Goal: Navigation & Orientation: Go to known website

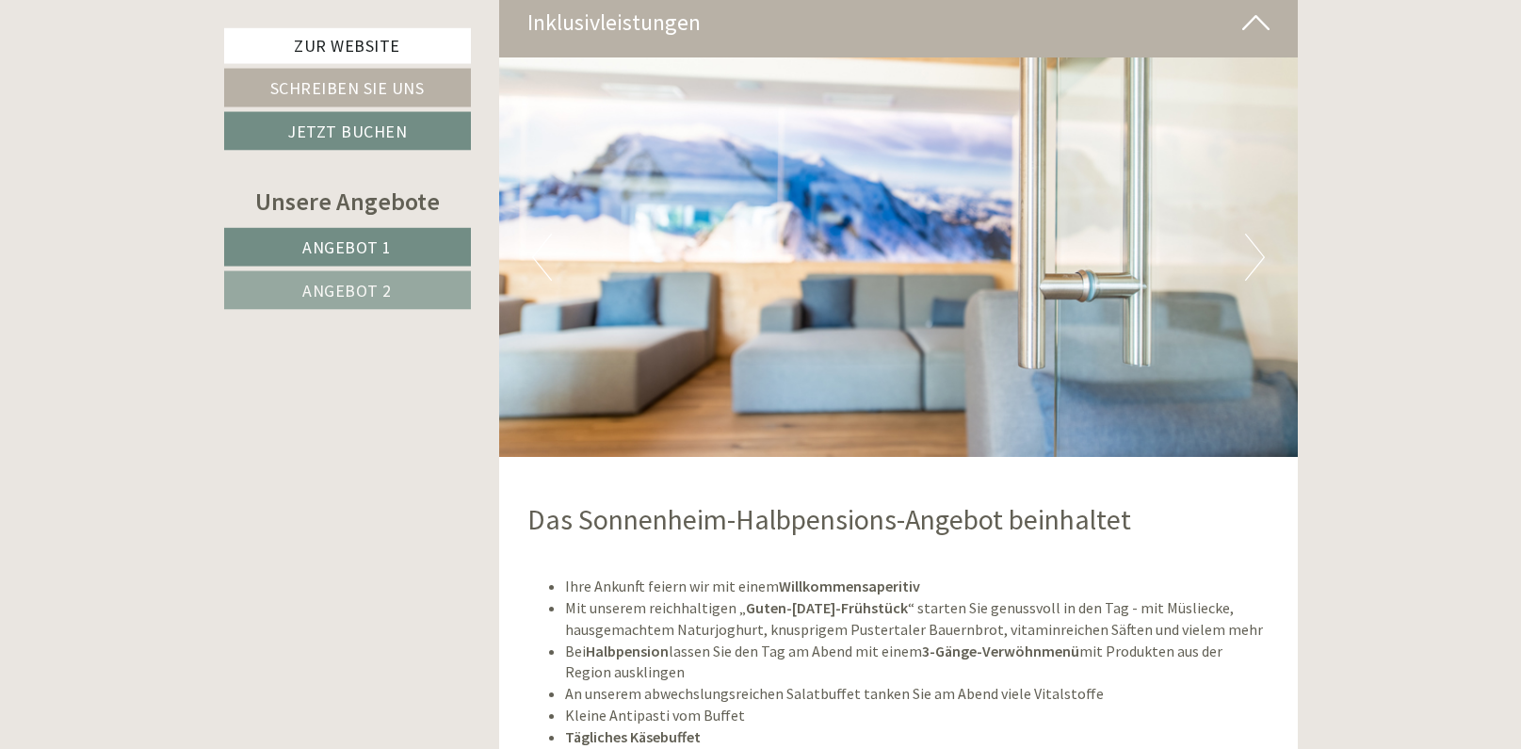
scroll to position [4708, 0]
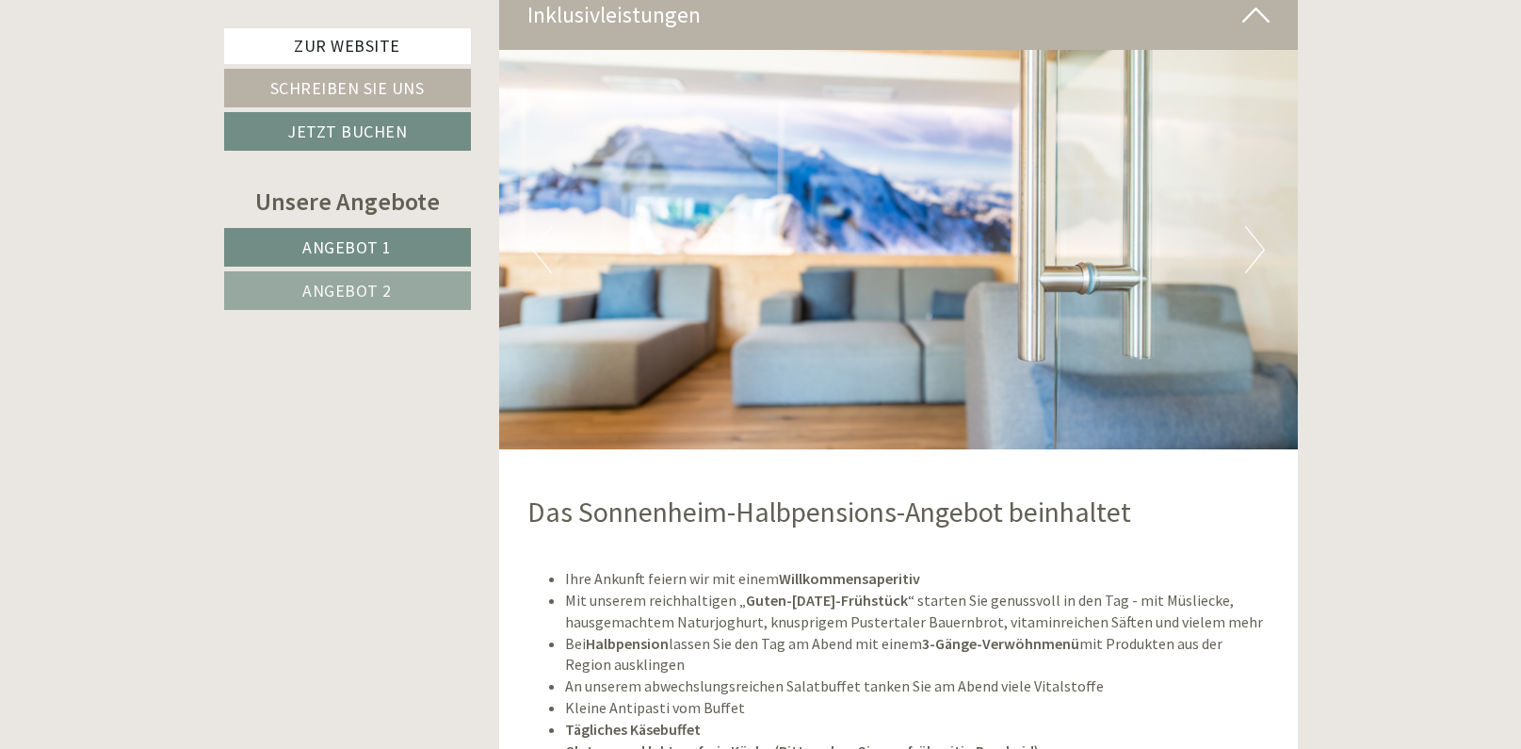
click at [1250, 238] on button "Next" at bounding box center [1255, 249] width 20 height 47
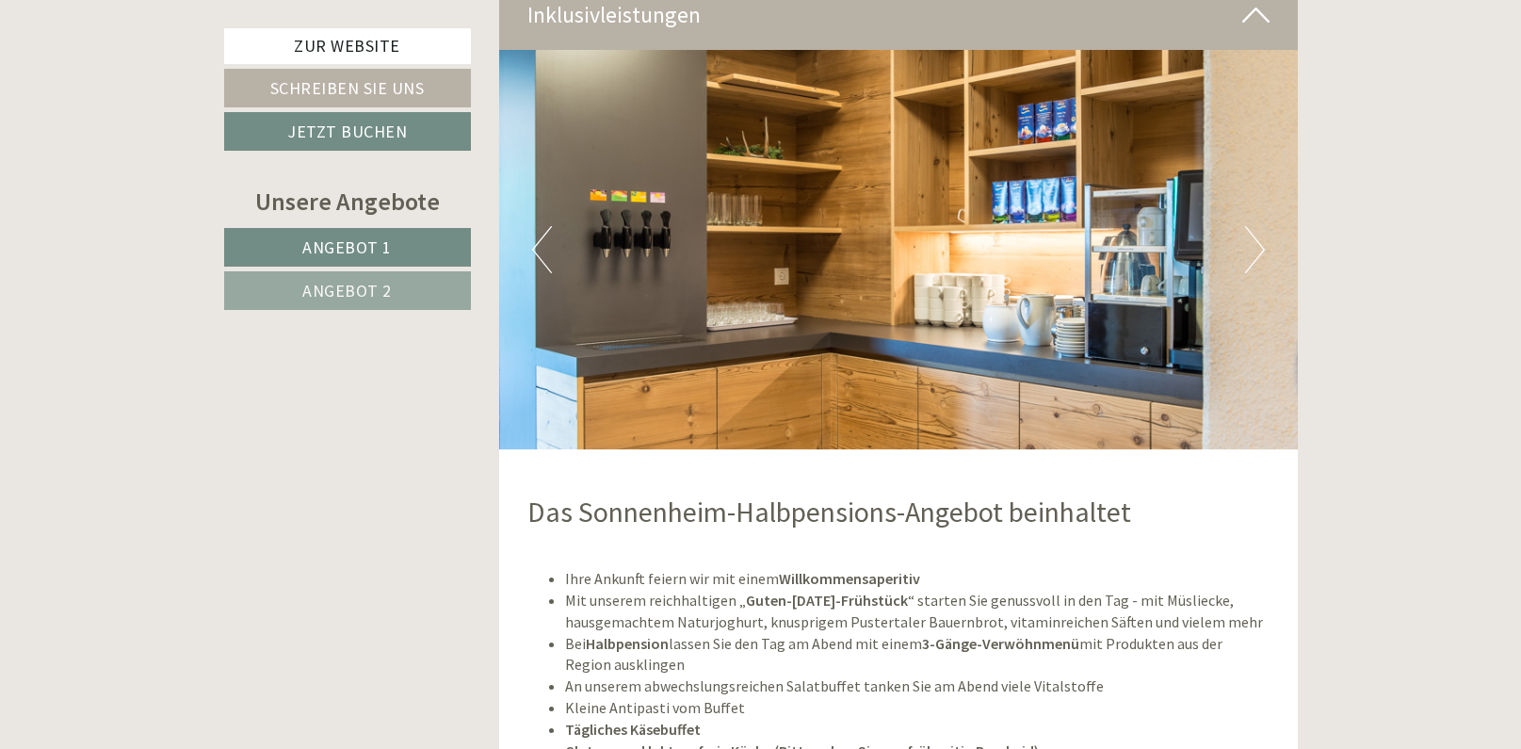
click at [1250, 238] on button "Next" at bounding box center [1255, 249] width 20 height 47
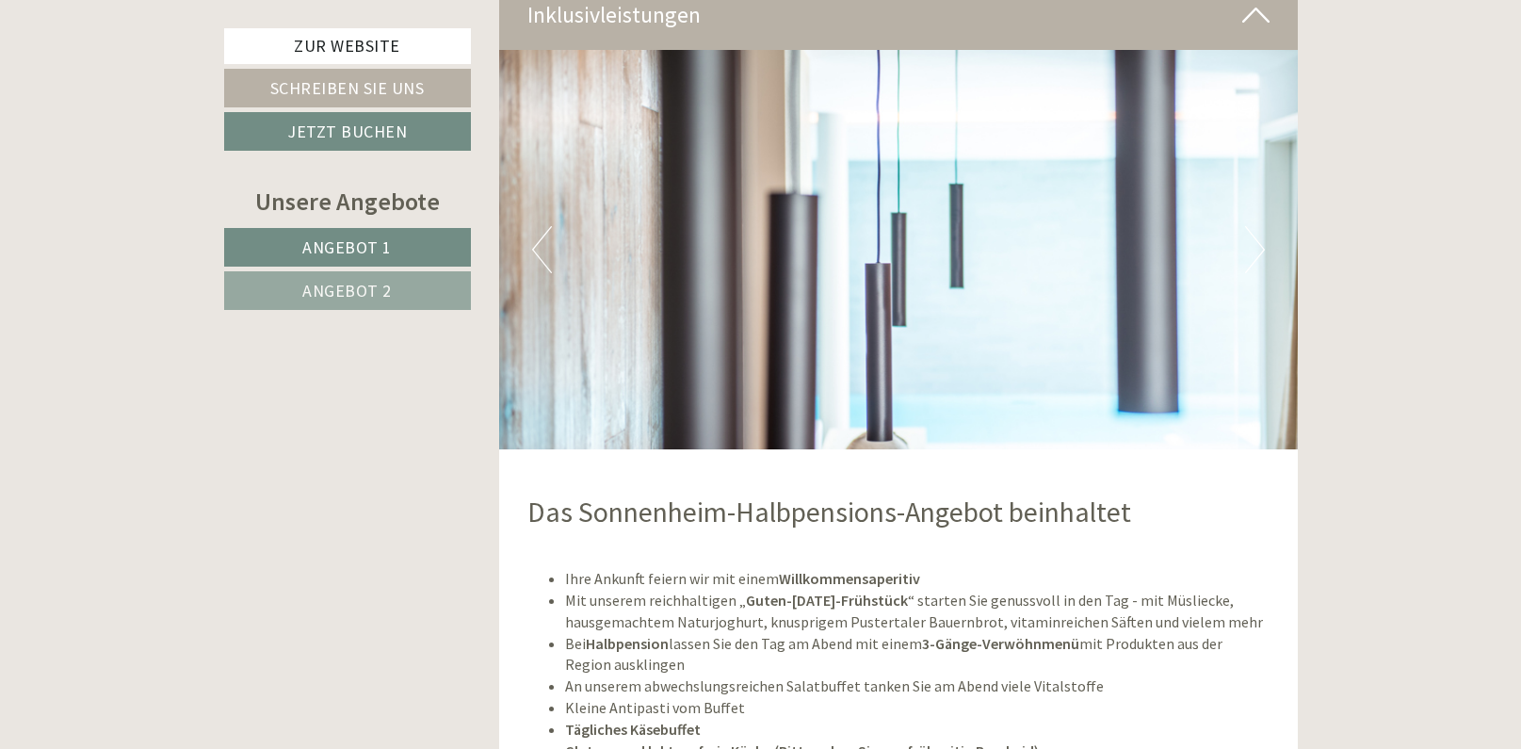
click at [1250, 238] on button "Next" at bounding box center [1255, 249] width 20 height 47
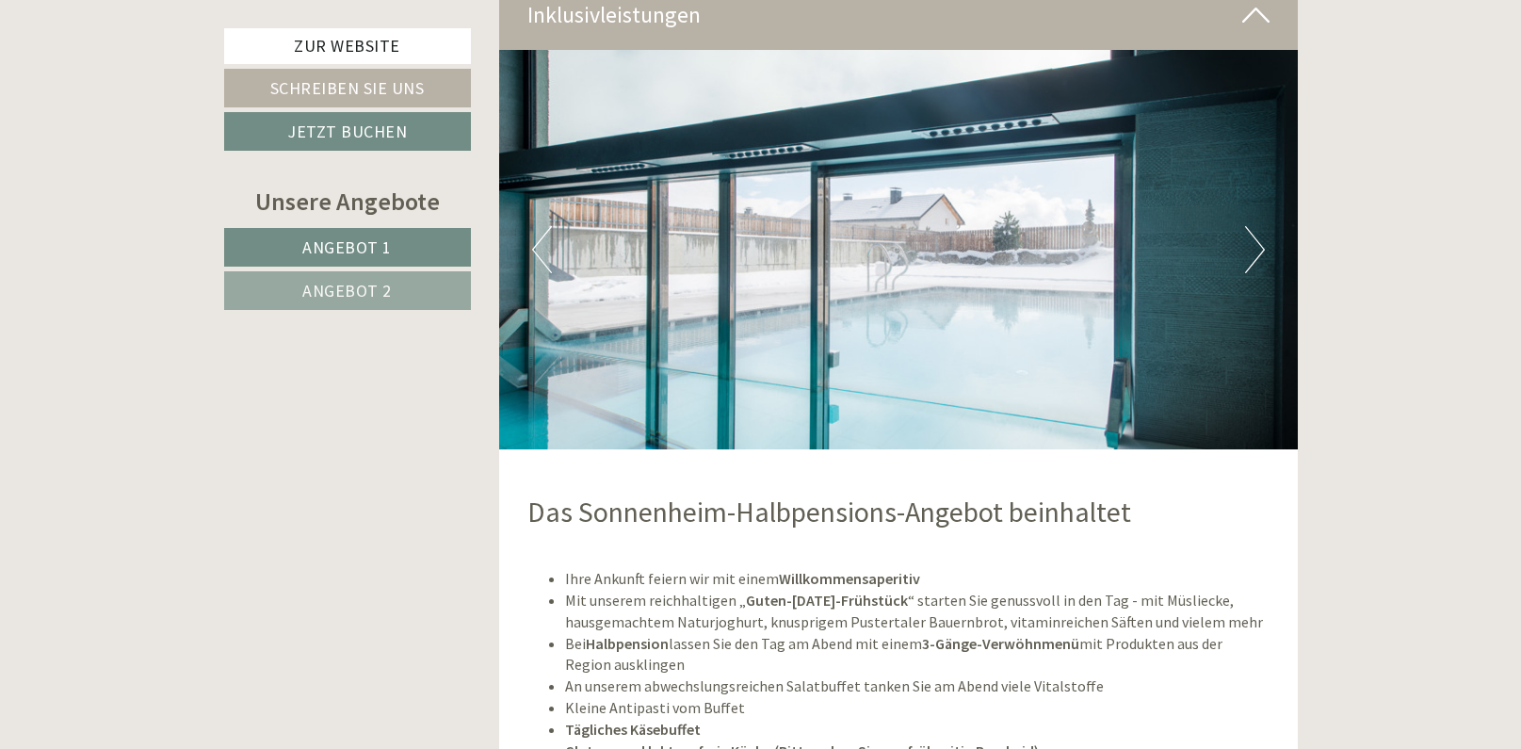
click at [1250, 238] on button "Next" at bounding box center [1255, 249] width 20 height 47
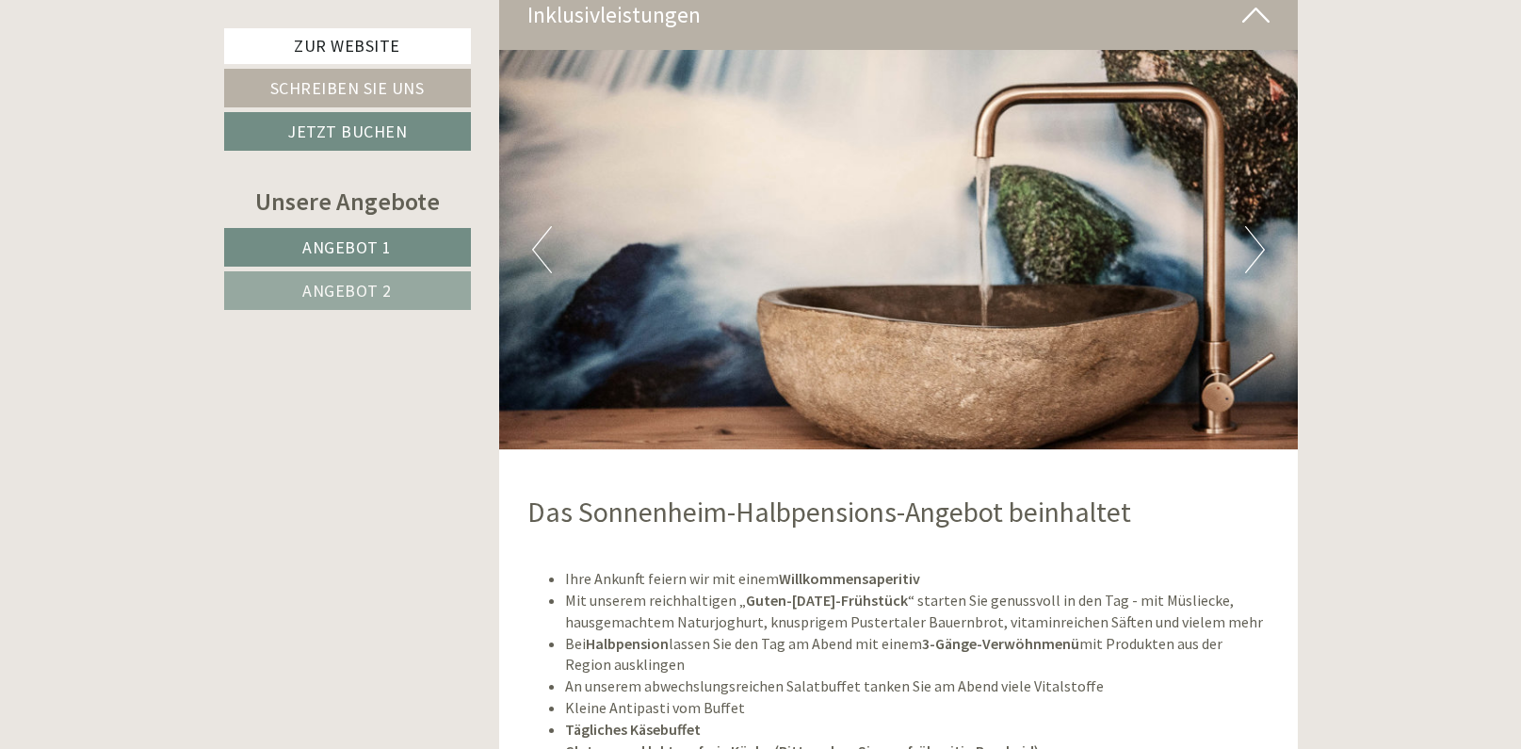
click at [1249, 235] on button "Next" at bounding box center [1255, 249] width 20 height 47
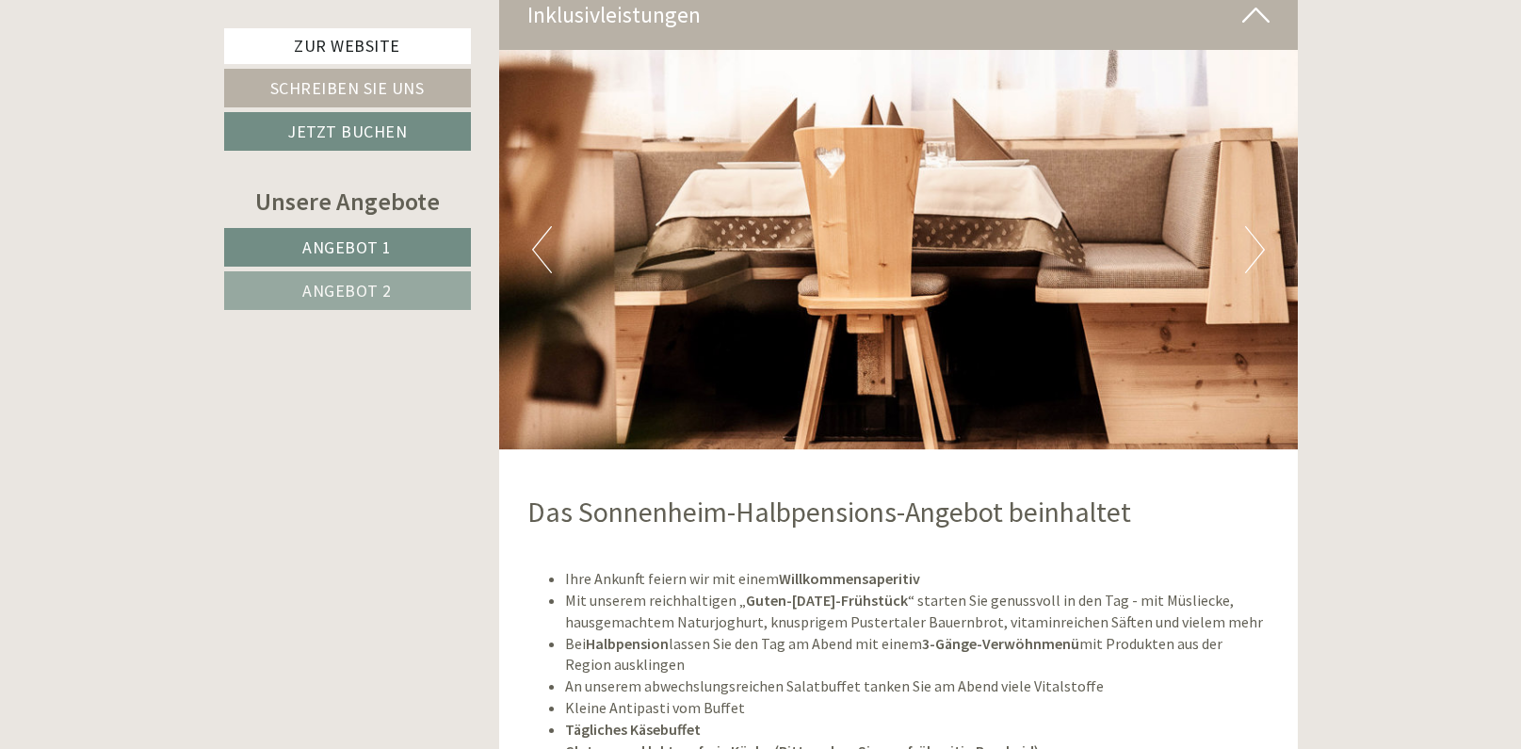
click at [375, 287] on span "Angebot 2" at bounding box center [346, 291] width 89 height 22
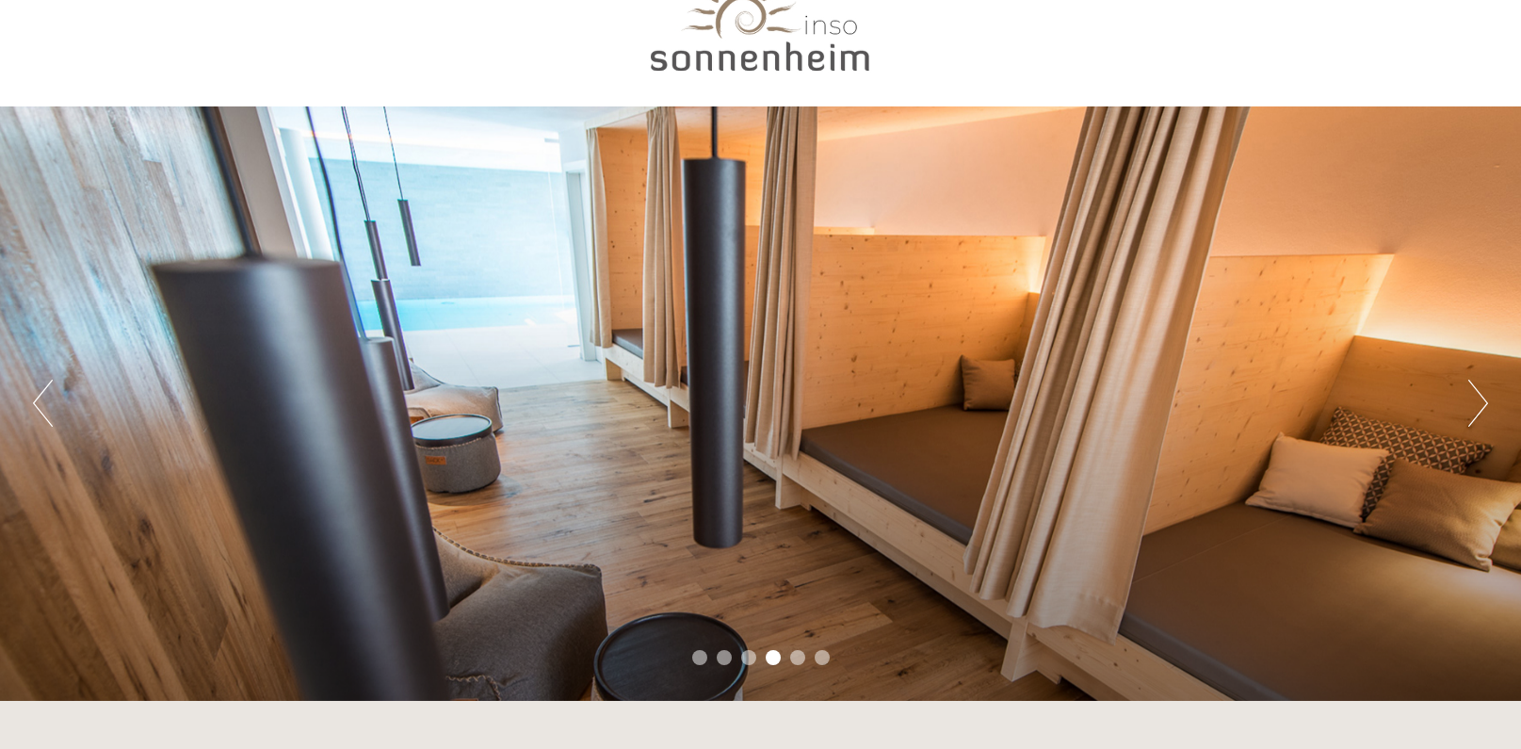
scroll to position [96, 0]
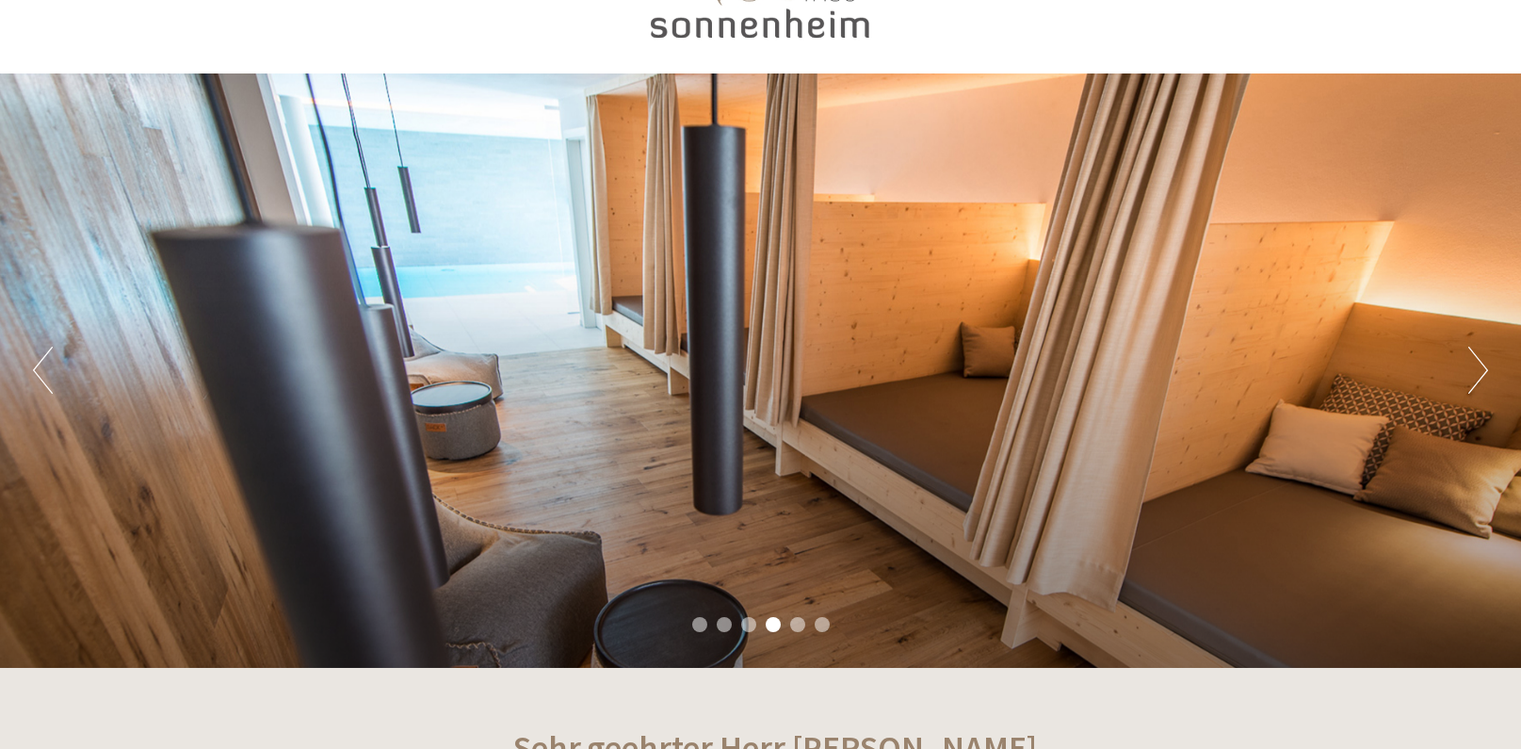
click at [1469, 385] on button "Next" at bounding box center [1479, 370] width 20 height 47
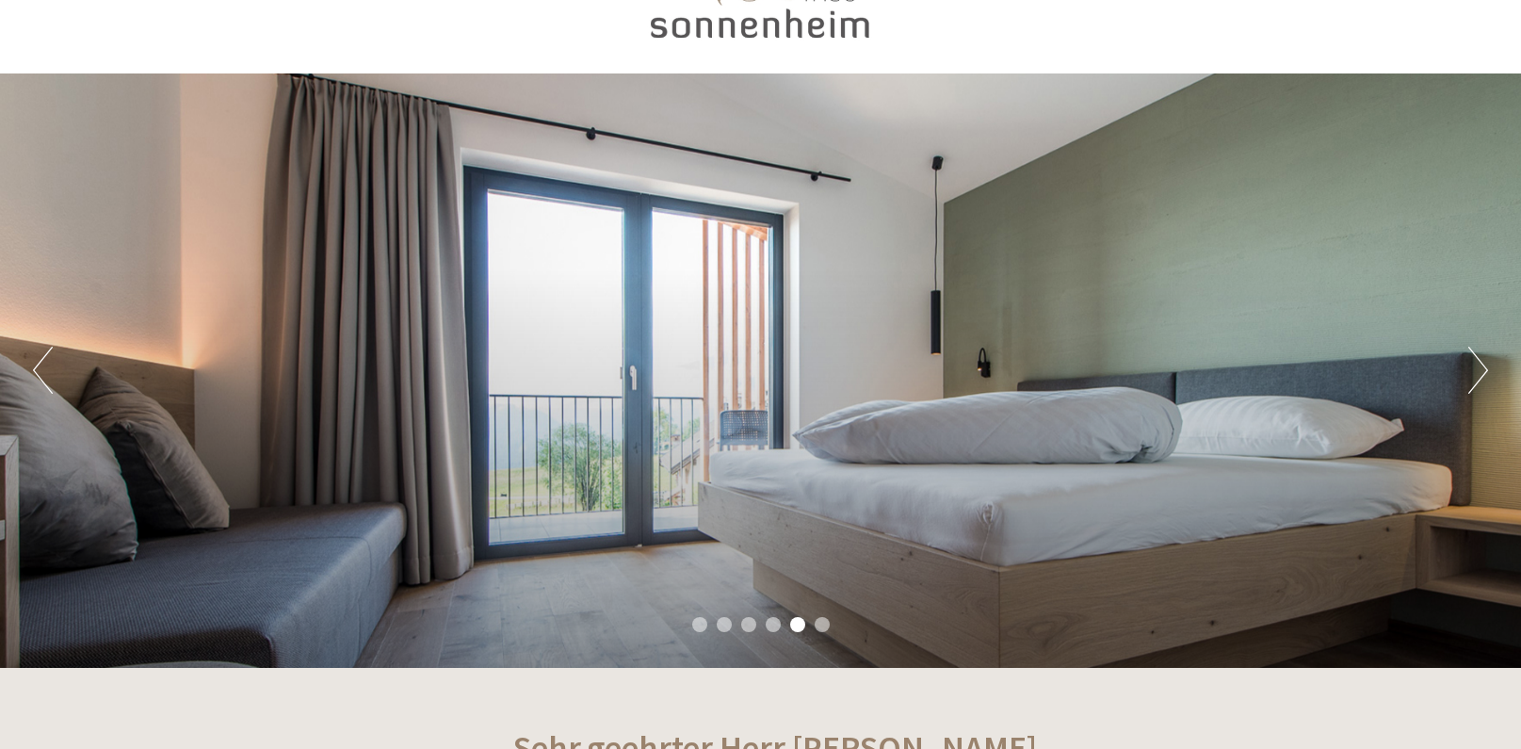
click at [1469, 385] on button "Next" at bounding box center [1479, 370] width 20 height 47
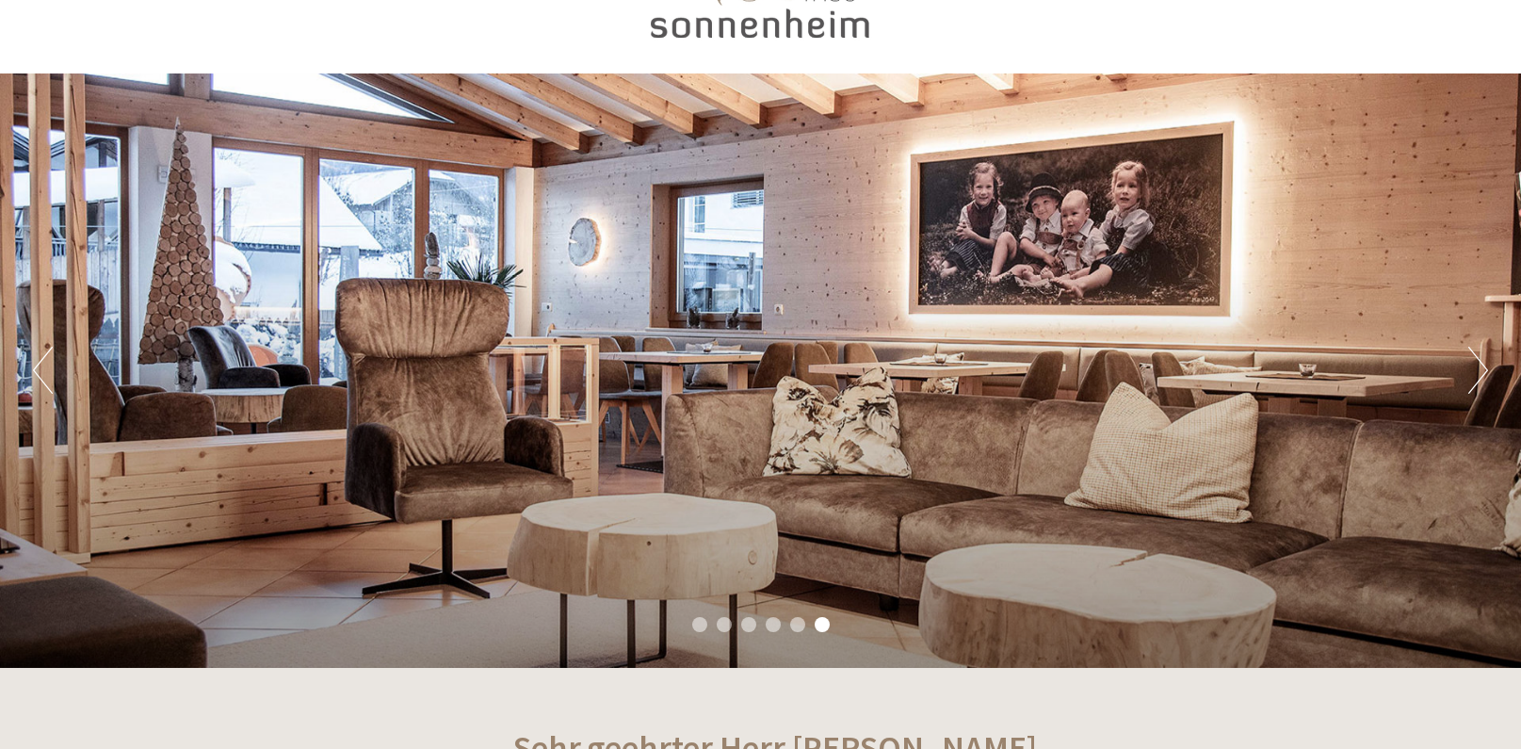
click at [1469, 385] on button "Next" at bounding box center [1479, 370] width 20 height 47
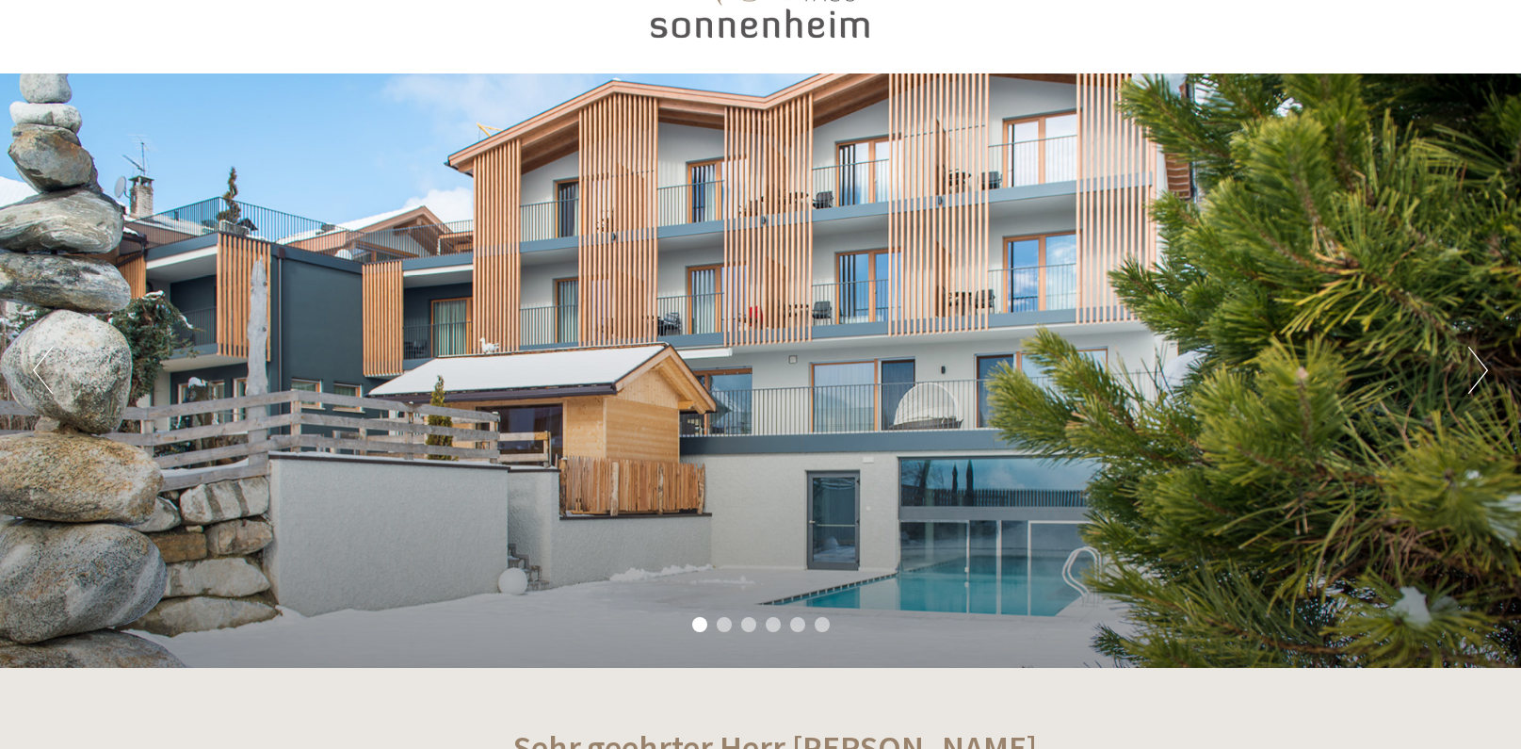
click at [1469, 385] on button "Next" at bounding box center [1479, 370] width 20 height 47
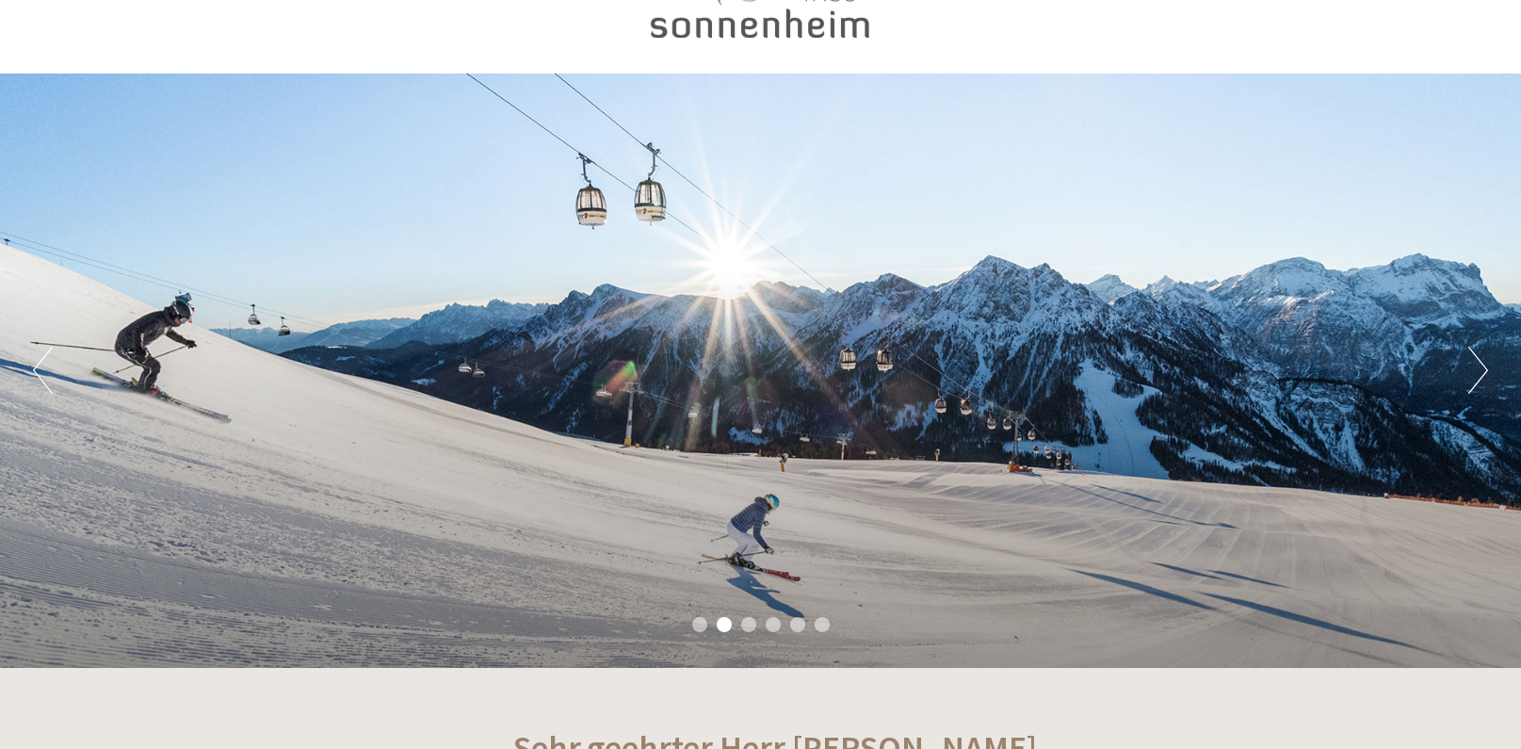
click at [1469, 385] on button "Next" at bounding box center [1479, 370] width 20 height 47
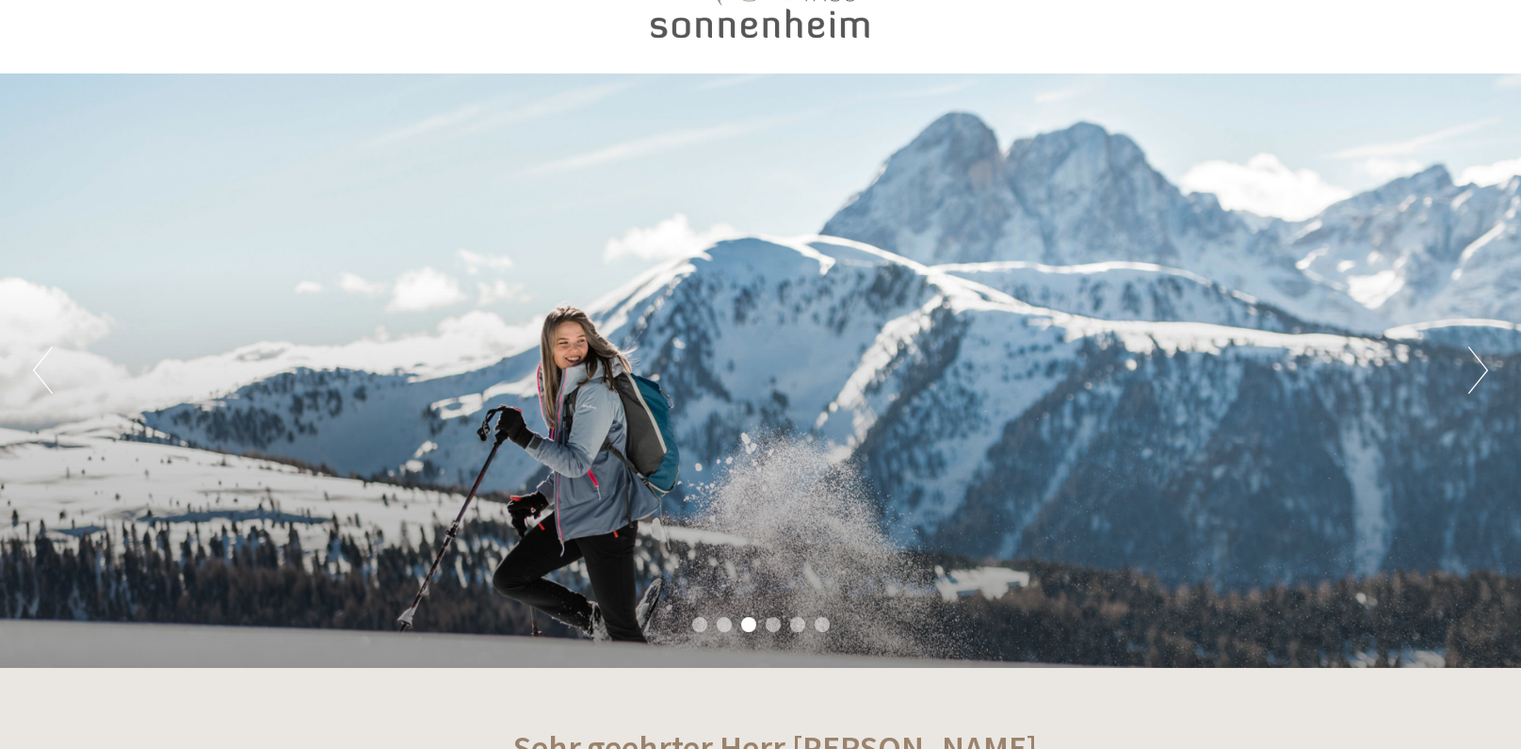
click at [1469, 385] on button "Next" at bounding box center [1479, 370] width 20 height 47
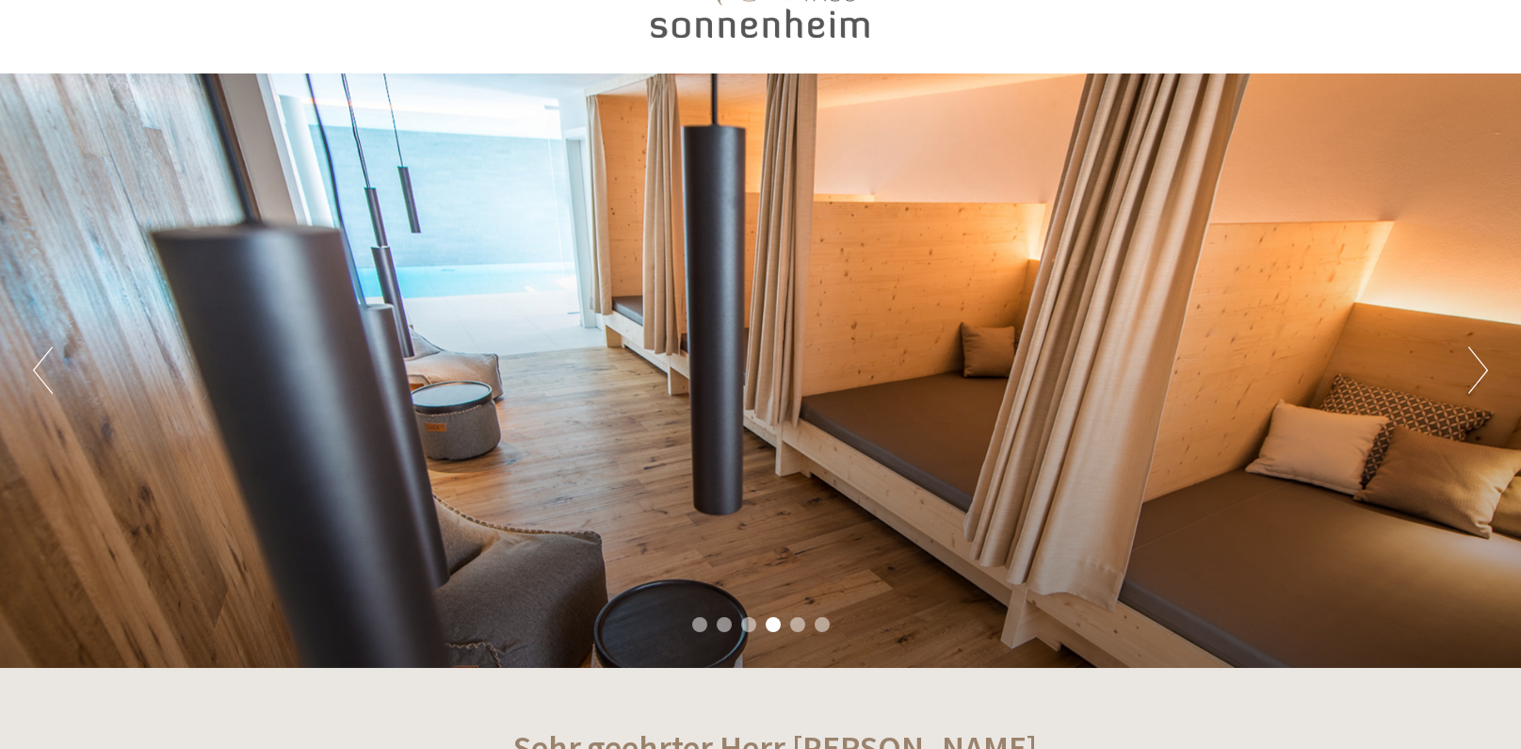
click at [1469, 385] on button "Next" at bounding box center [1479, 370] width 20 height 47
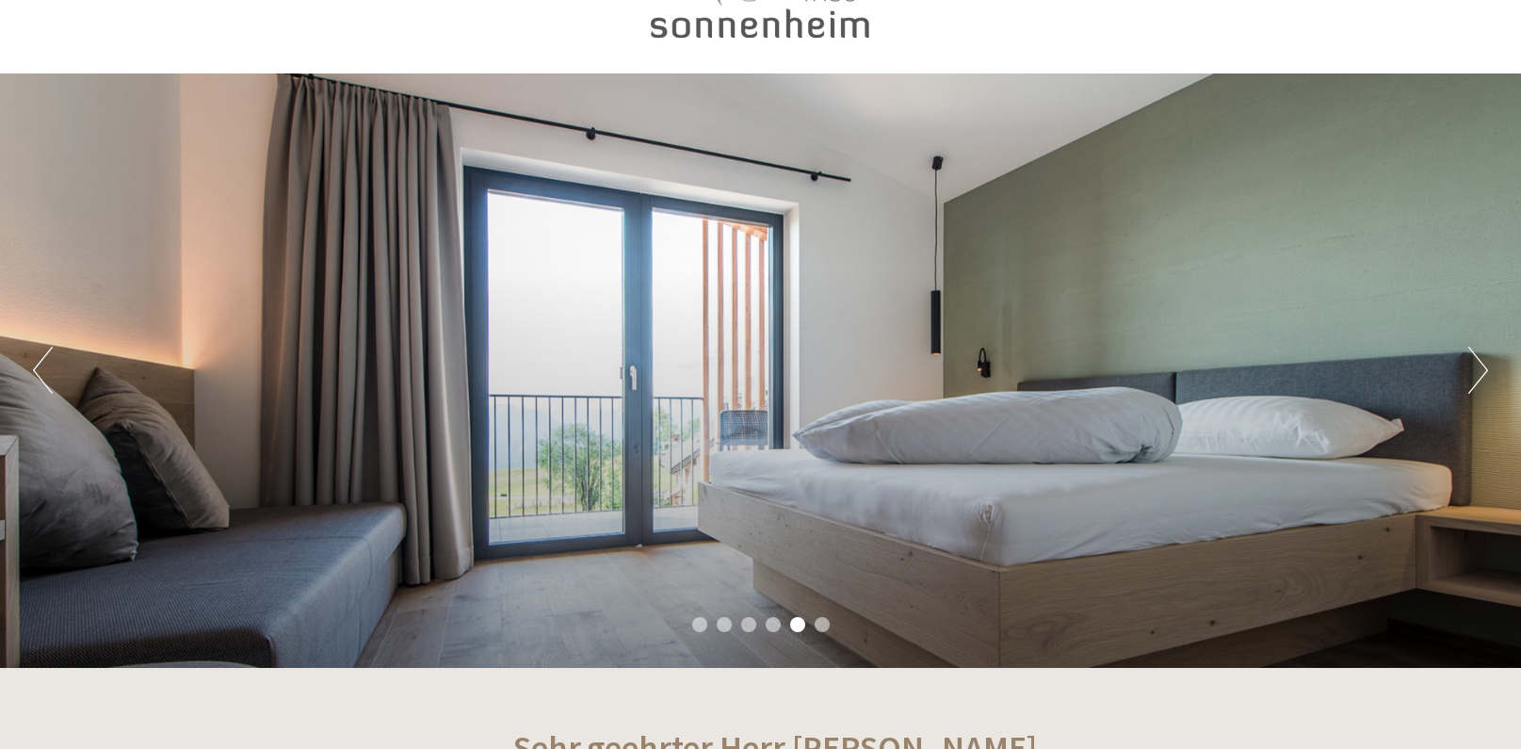
click at [1469, 385] on button "Next" at bounding box center [1479, 370] width 20 height 47
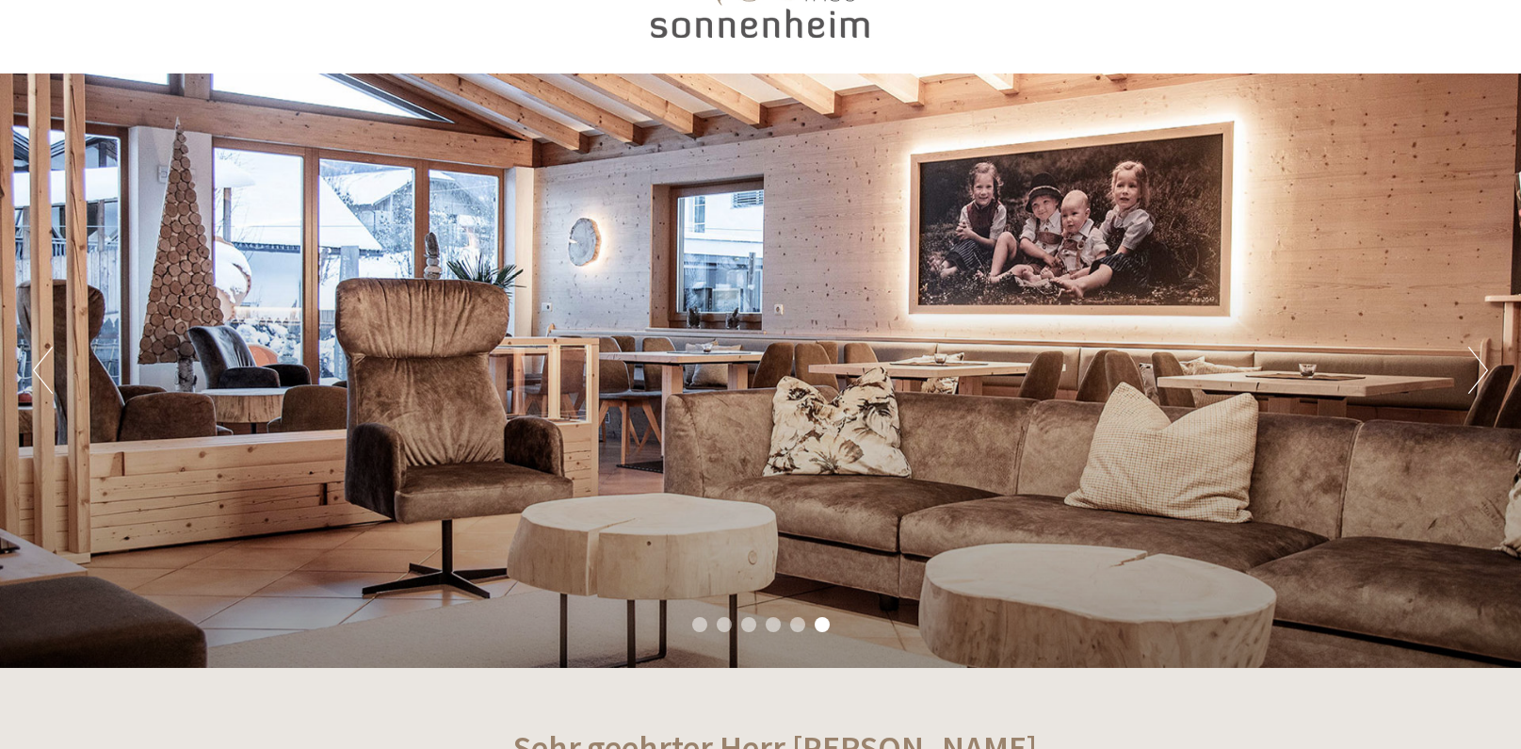
scroll to position [0, 0]
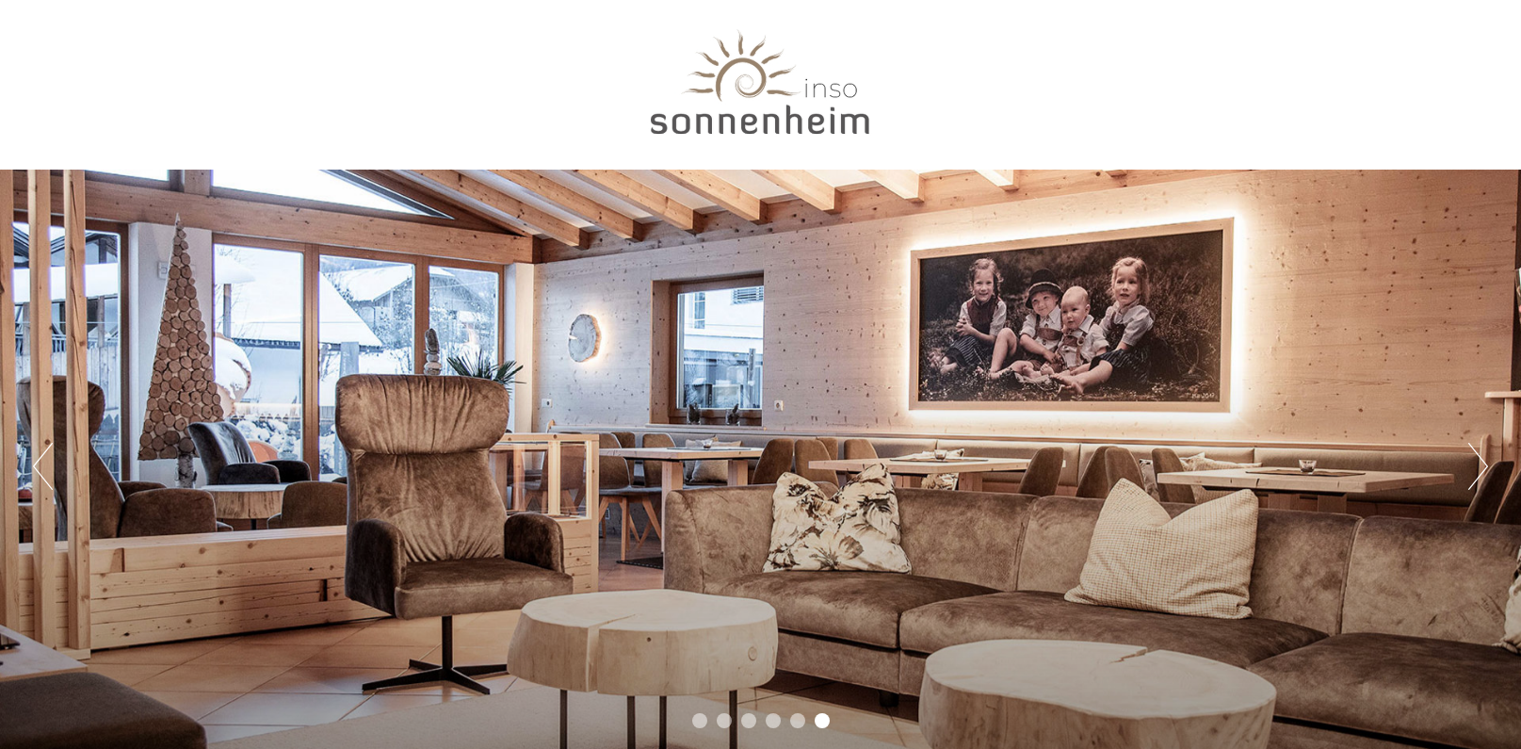
click at [757, 129] on div at bounding box center [761, 86] width 1055 height 154
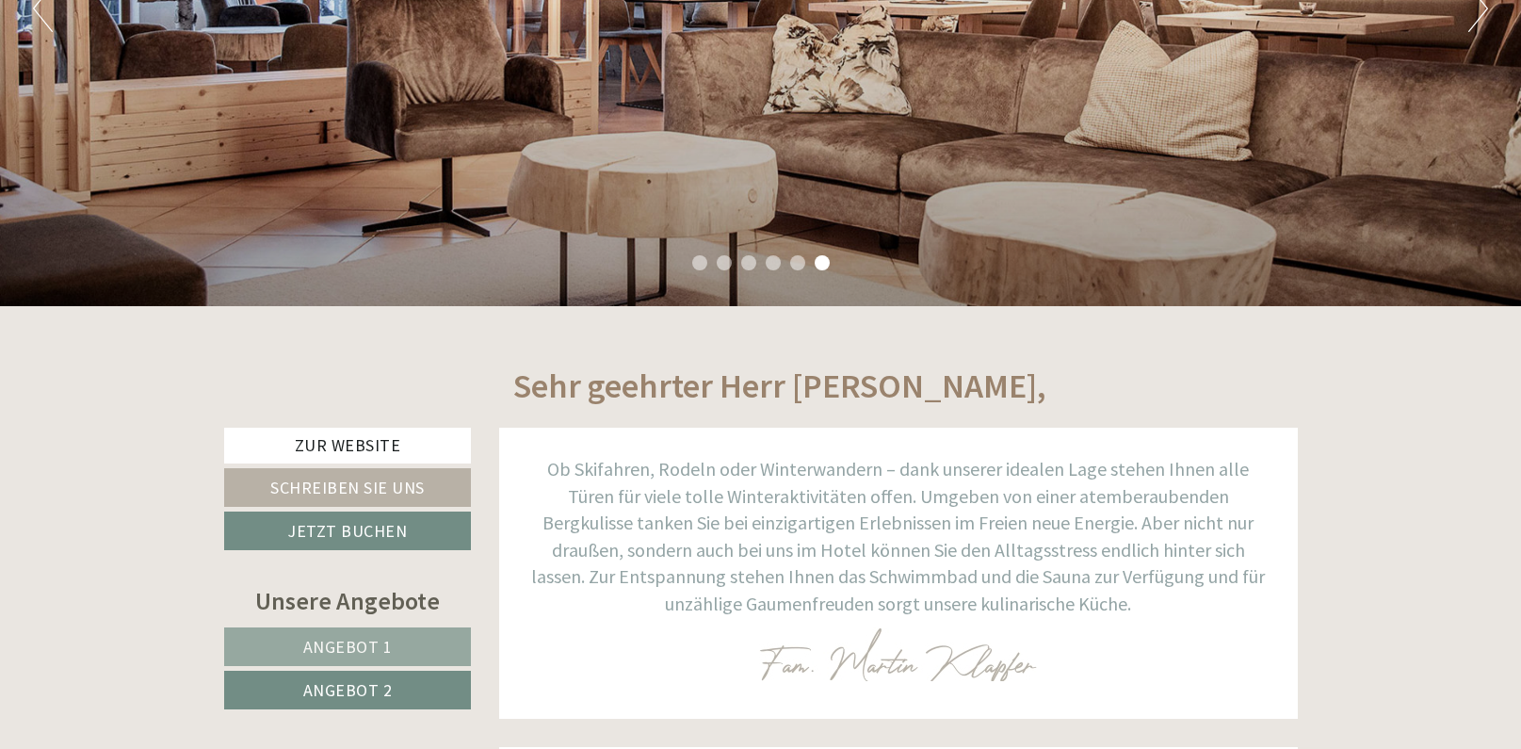
scroll to position [673, 0]
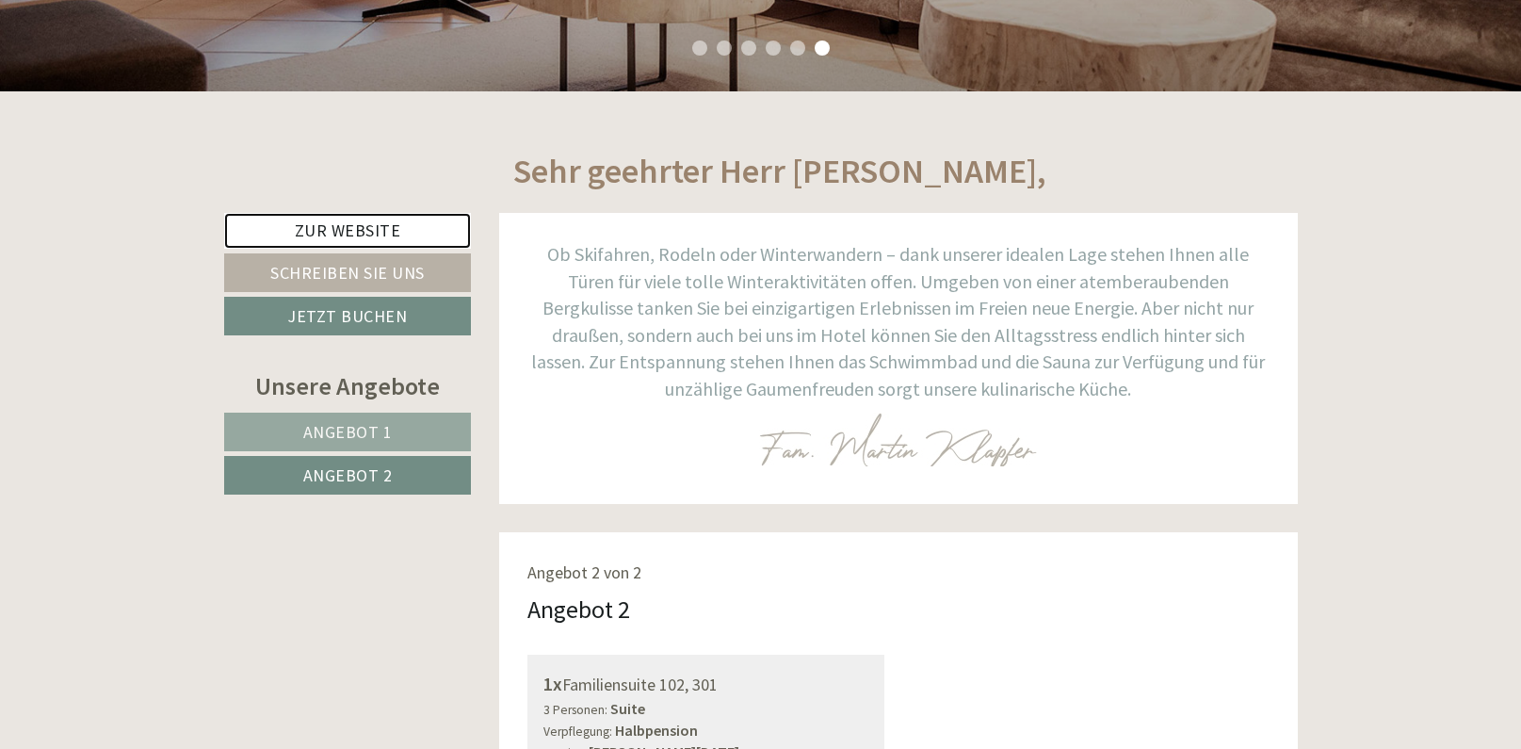
click at [333, 225] on link "Zur Website" at bounding box center [348, 231] width 248 height 36
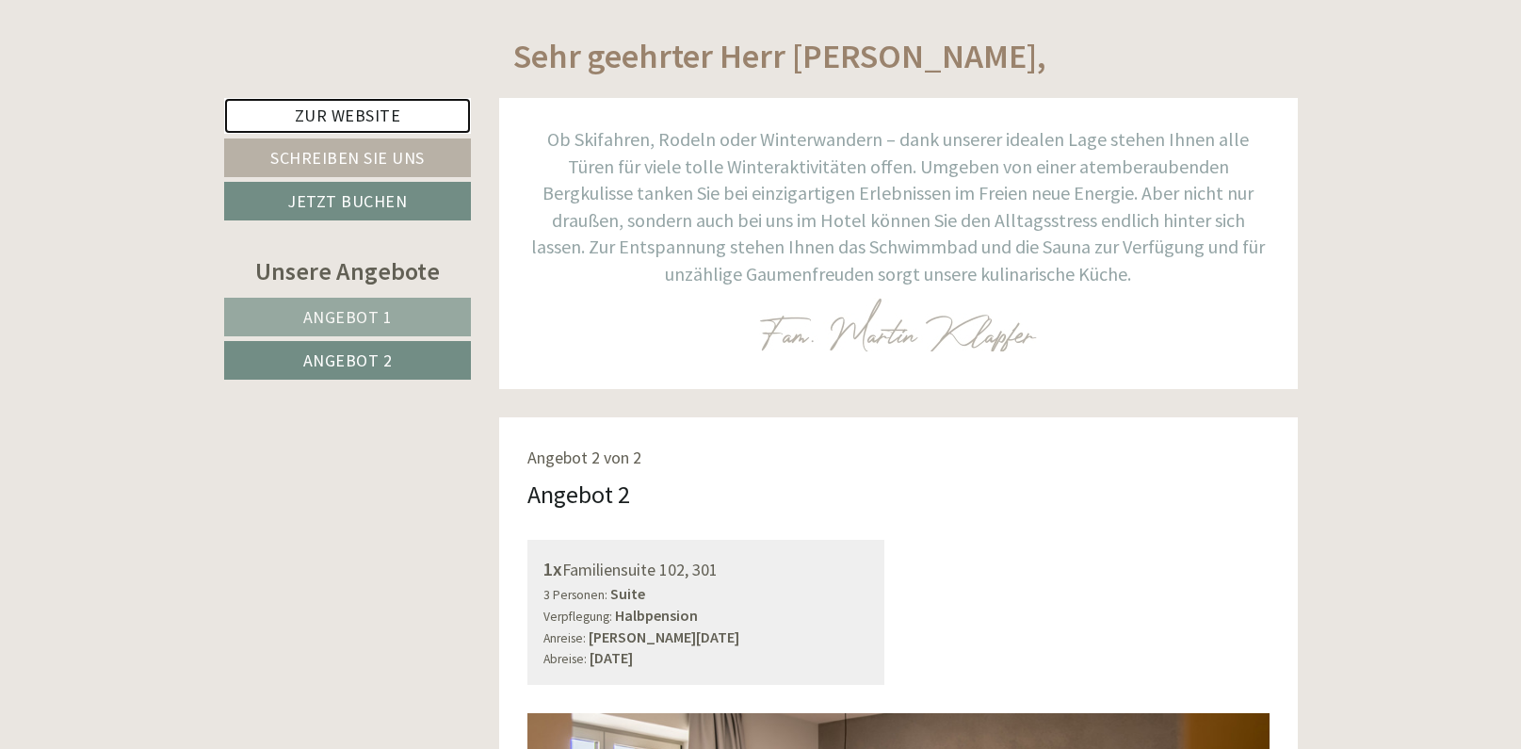
scroll to position [961, 0]
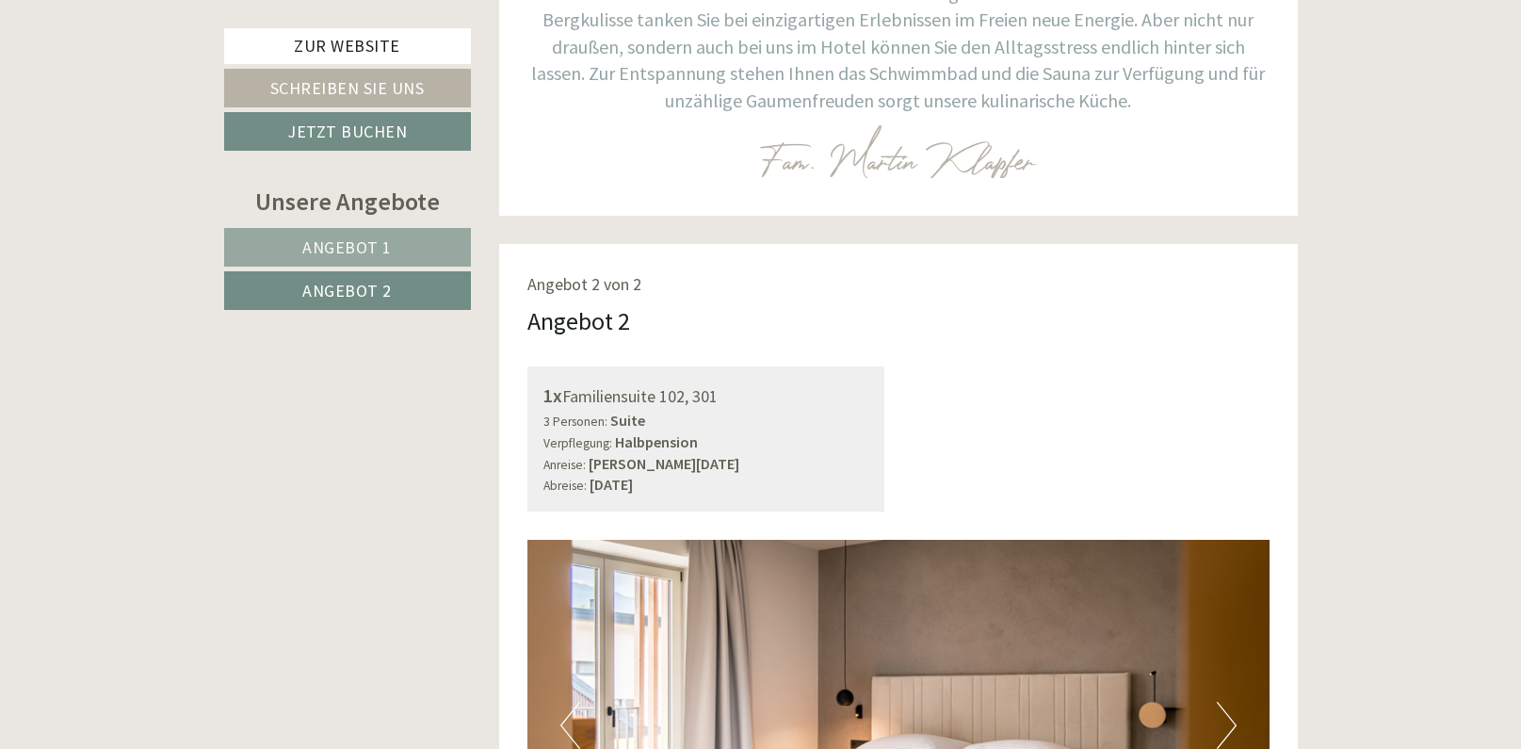
click at [395, 244] on link "Angebot 1" at bounding box center [347, 247] width 247 height 39
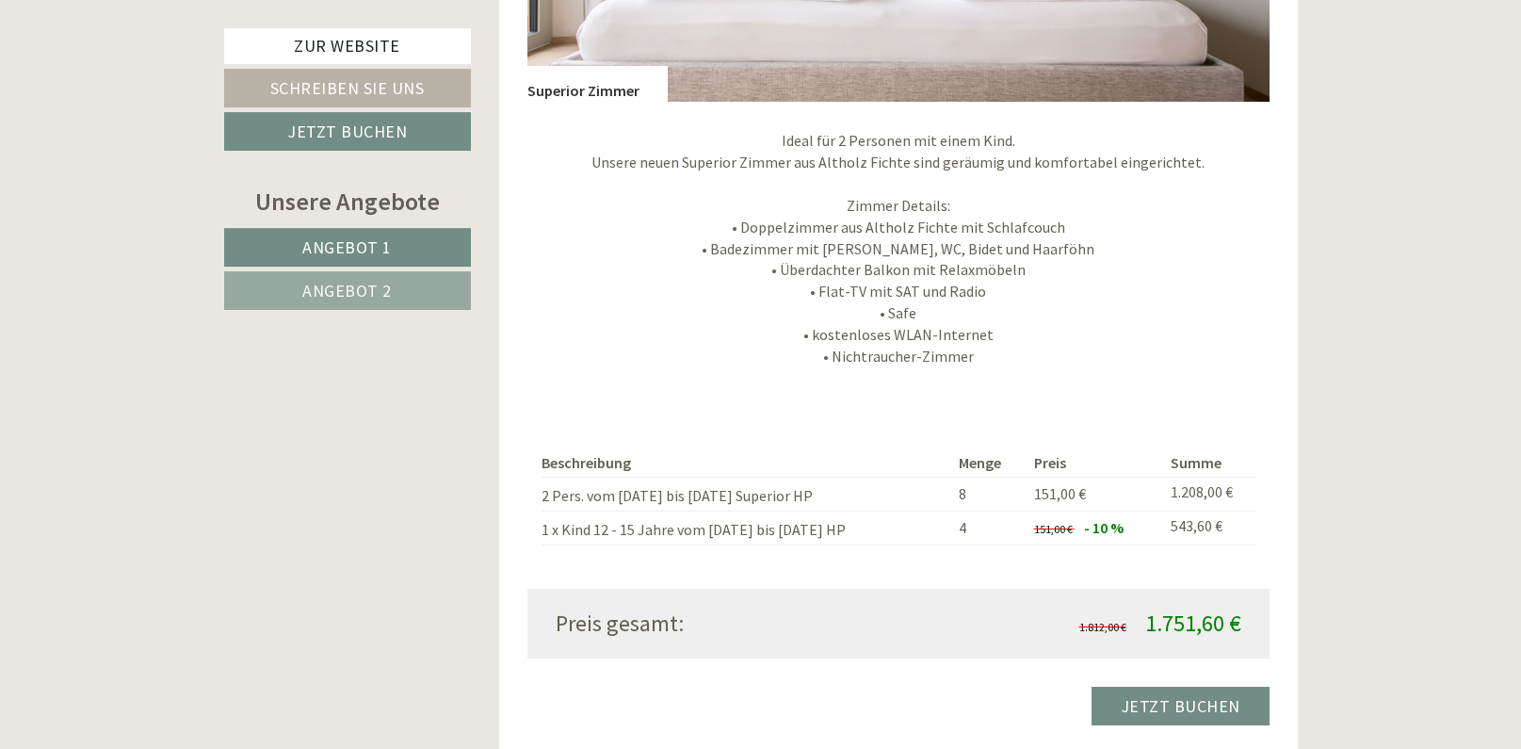
scroll to position [1781, 0]
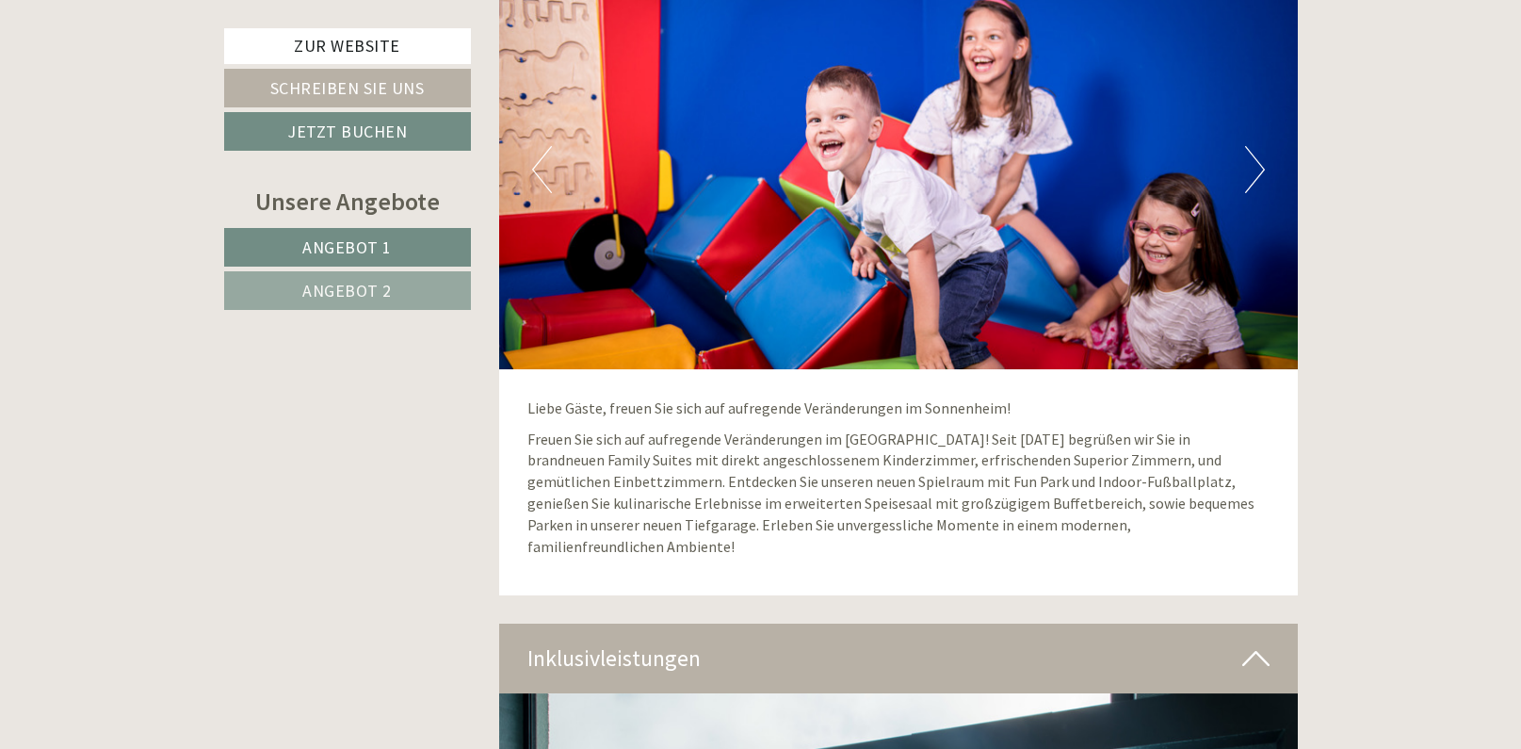
click at [363, 300] on span "Angebot 2" at bounding box center [346, 291] width 89 height 22
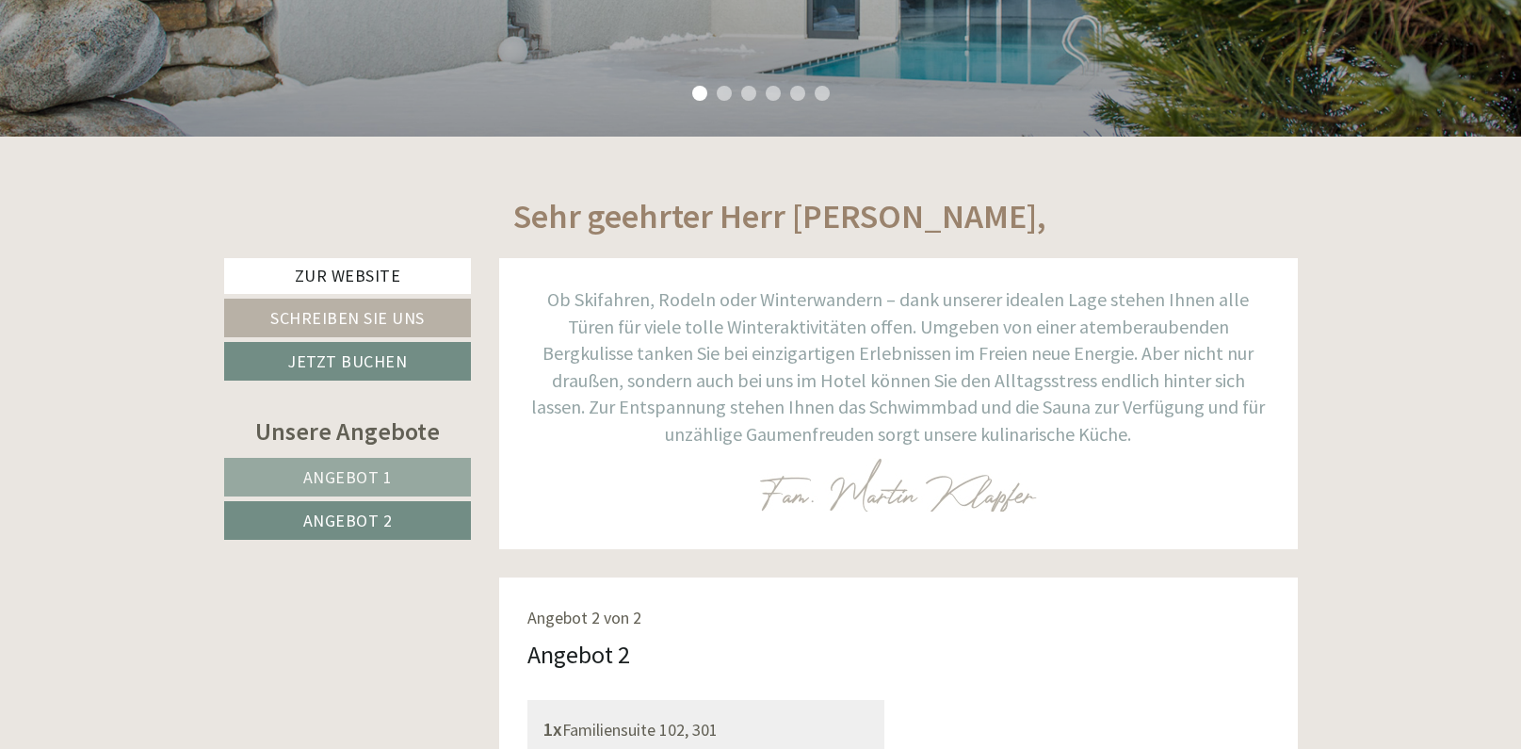
scroll to position [51, 0]
